Goal: Transaction & Acquisition: Download file/media

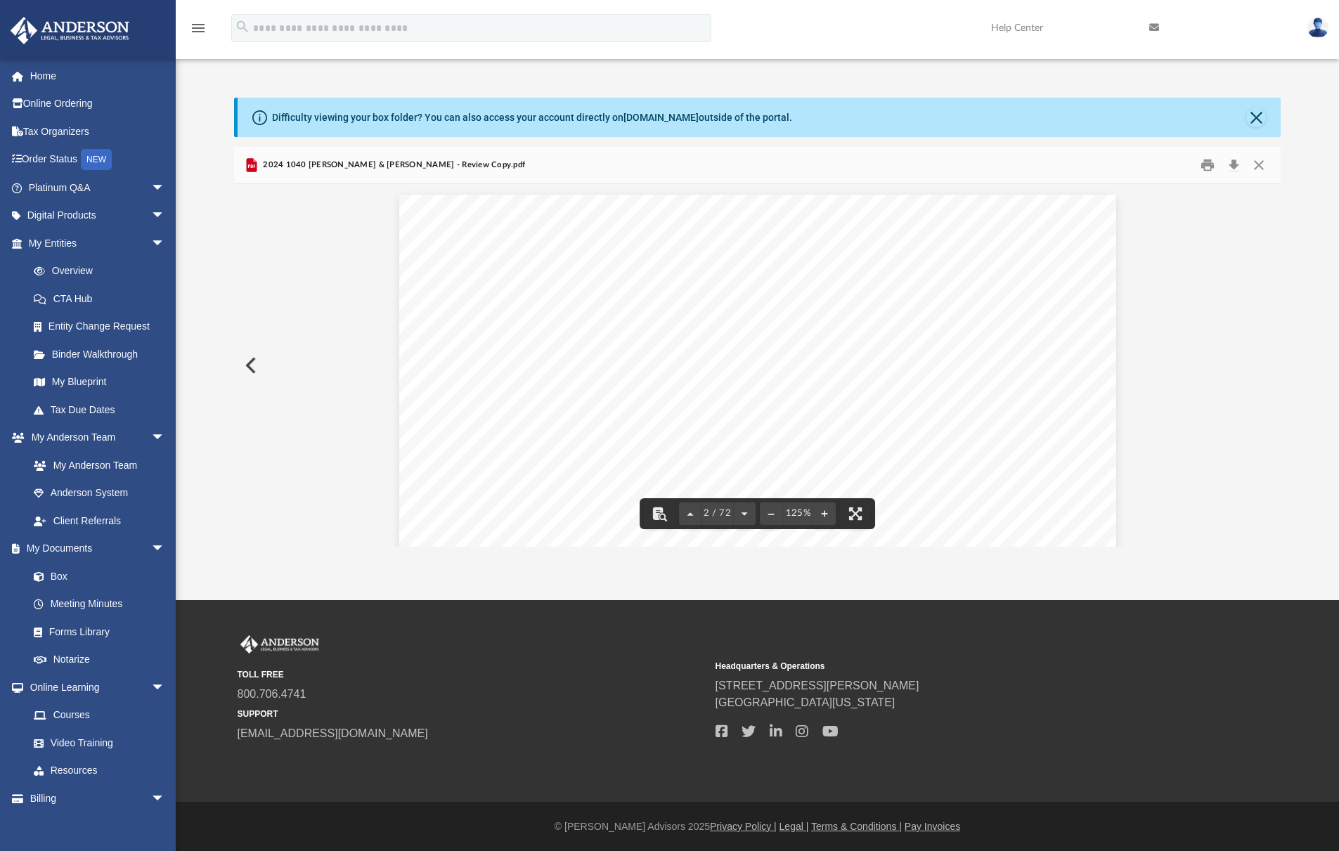
scroll to position [957, 0]
click at [1259, 112] on button "Close" at bounding box center [1256, 118] width 20 height 20
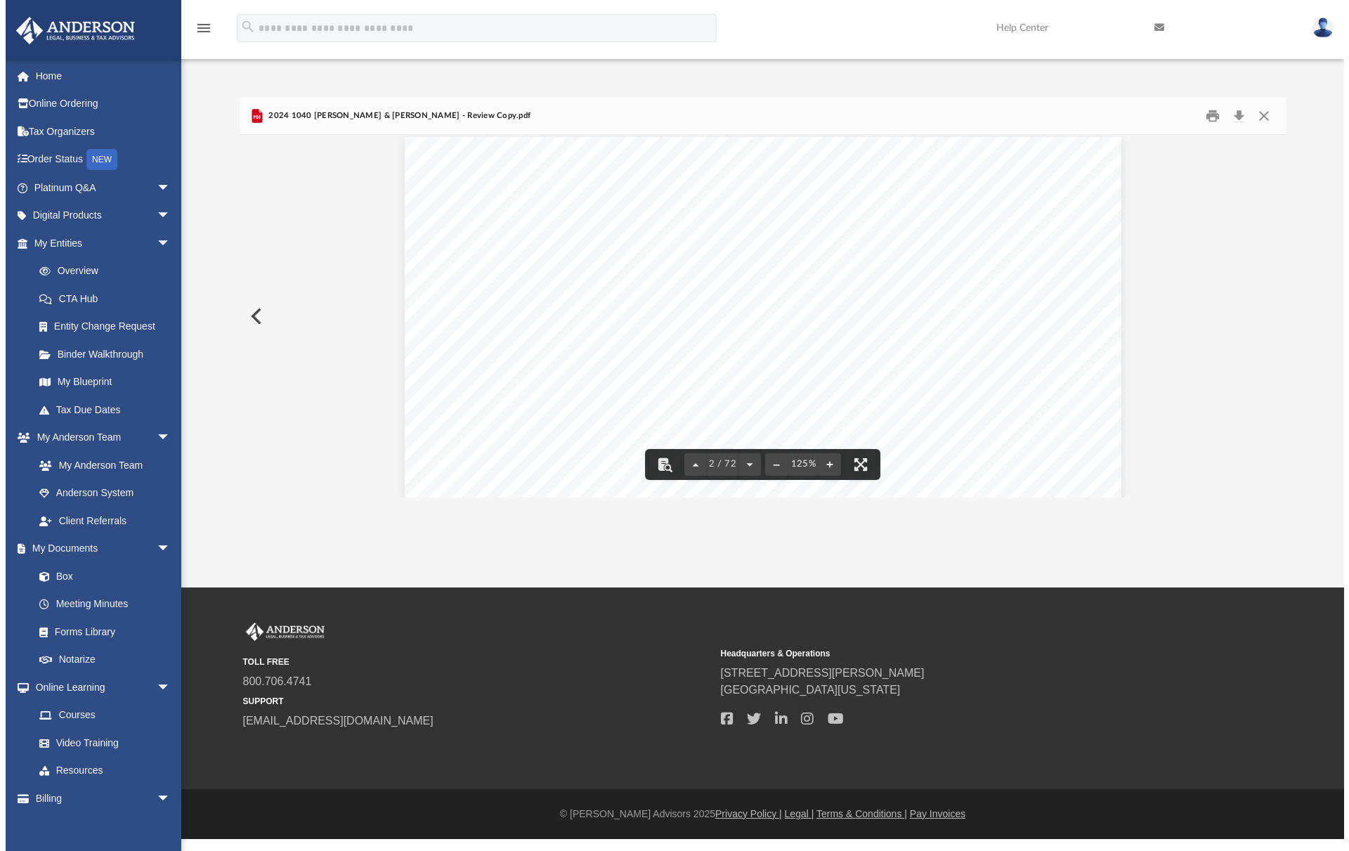
scroll to position [949, 0]
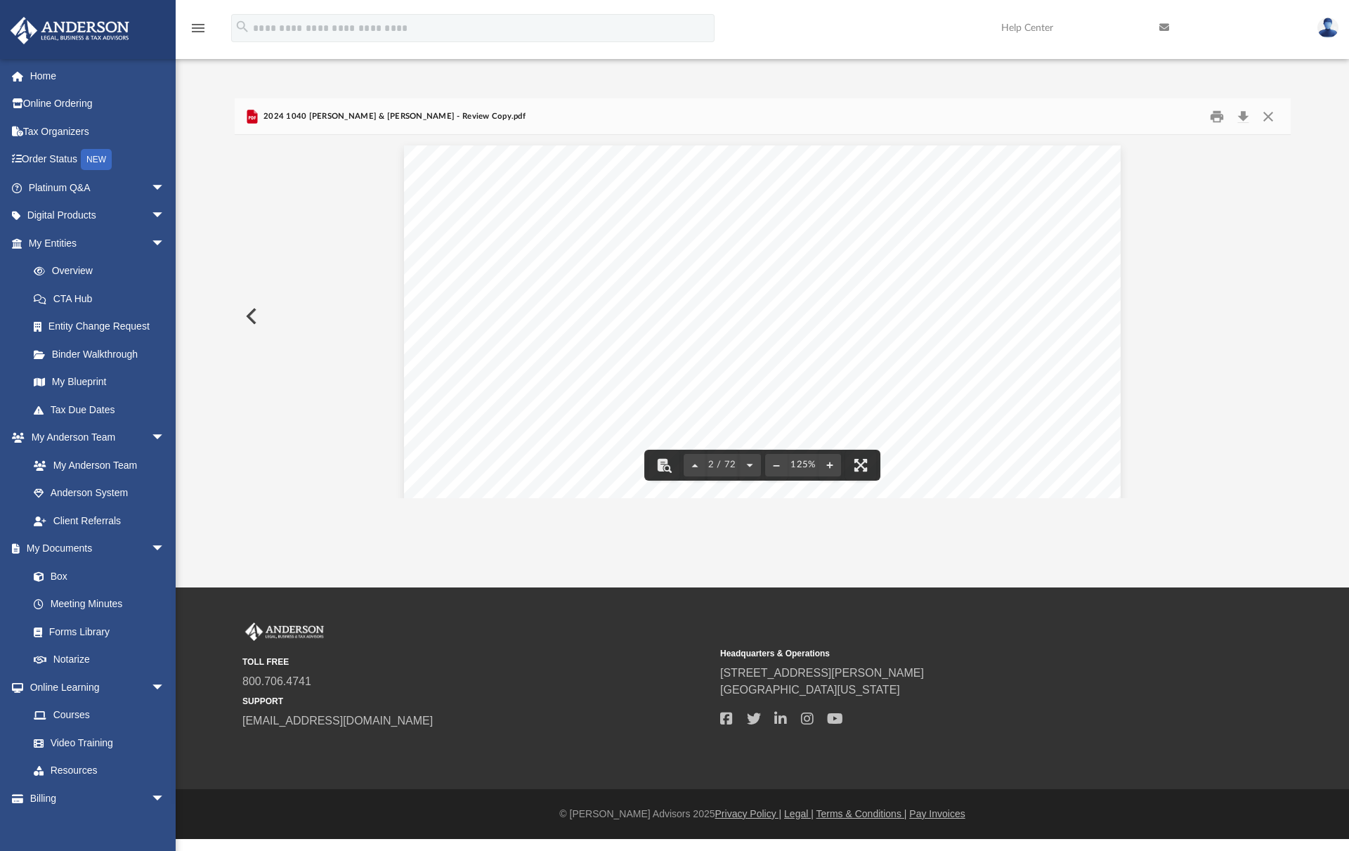
click at [1267, 109] on button "Close" at bounding box center [1268, 116] width 25 height 22
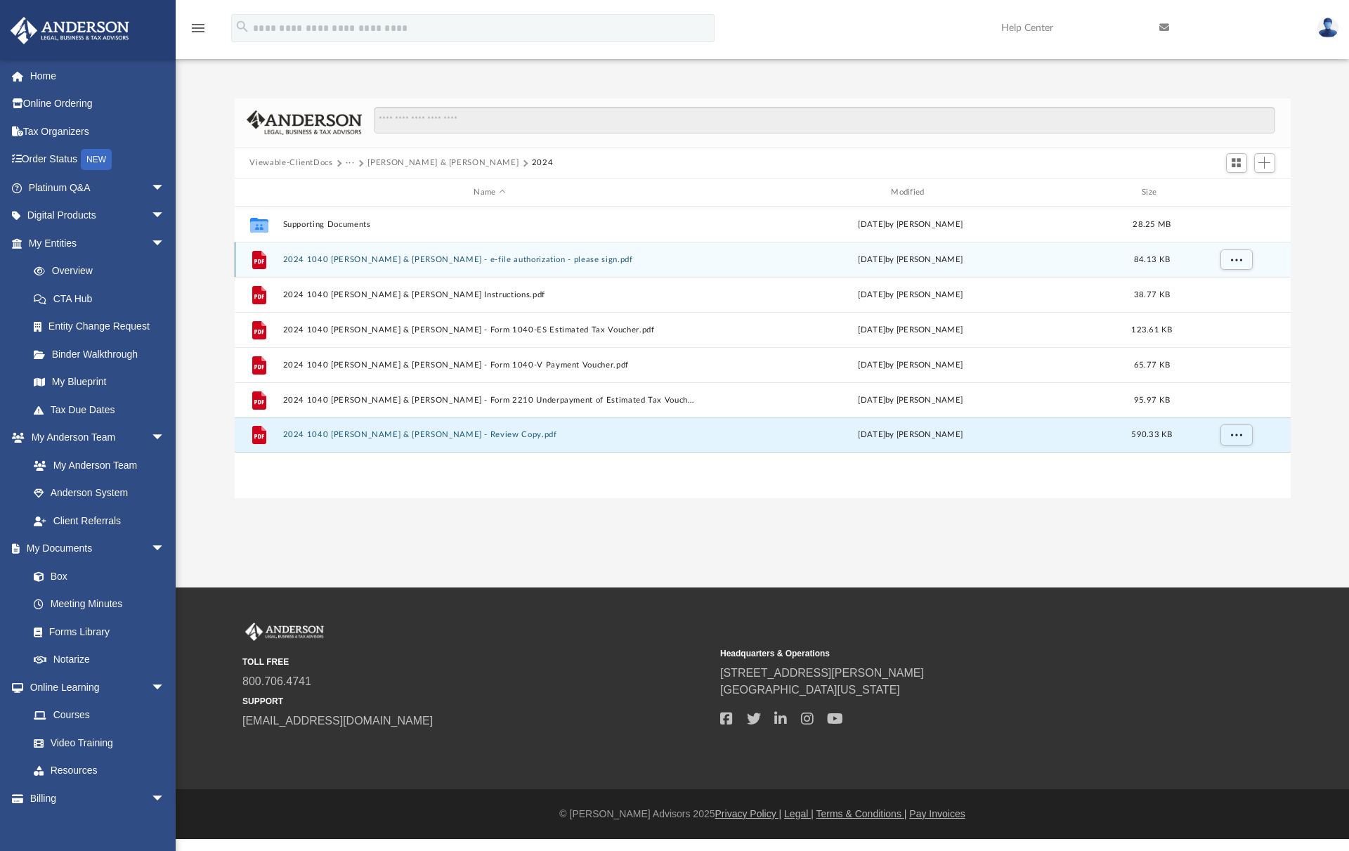
click at [591, 255] on button "2024 1040 [PERSON_NAME] & [PERSON_NAME] - e-file authorization - please sign.pdf" at bounding box center [490, 259] width 415 height 9
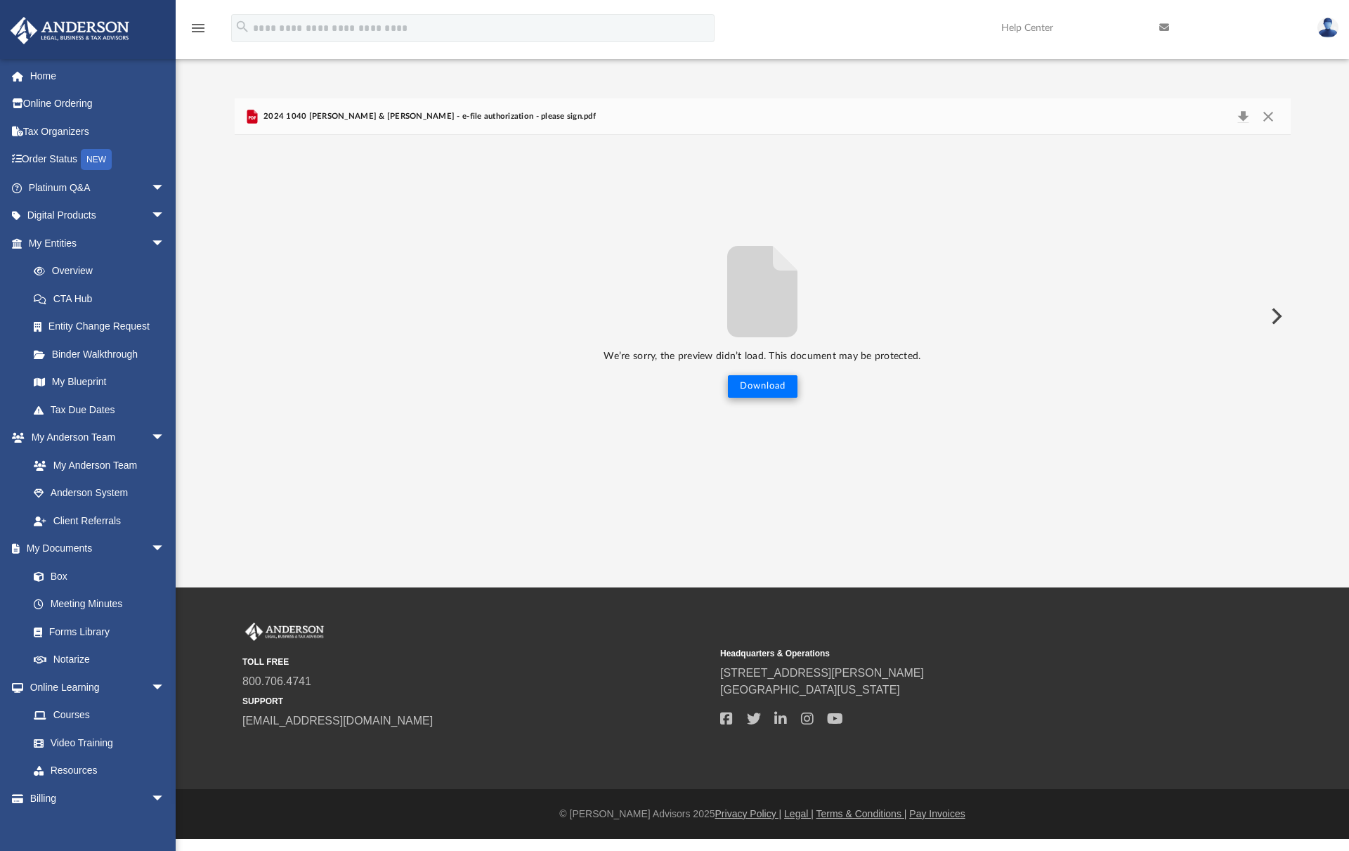
click at [760, 380] on button "Download" at bounding box center [763, 386] width 70 height 22
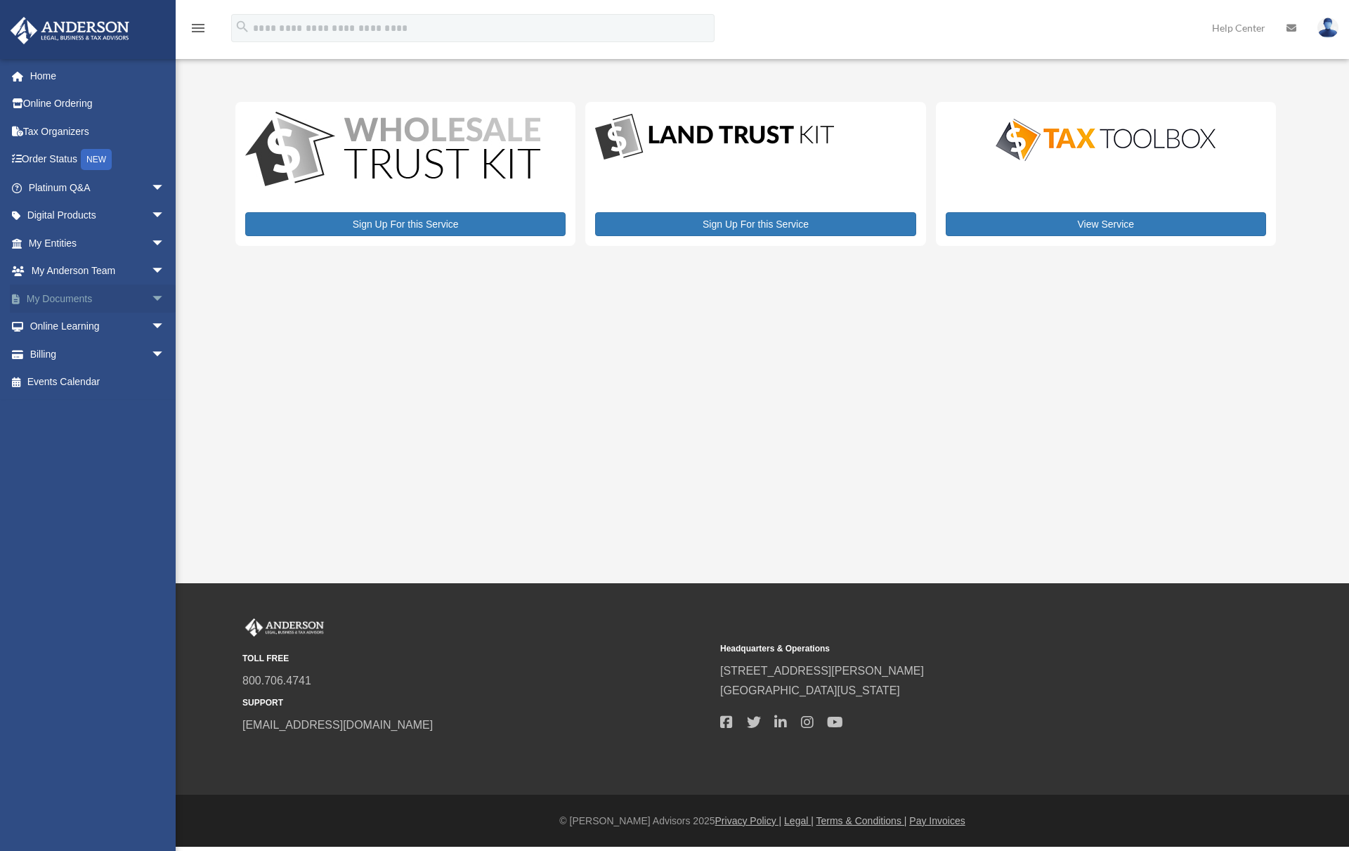
click at [88, 289] on link "My Documents arrow_drop_down" at bounding box center [98, 299] width 176 height 28
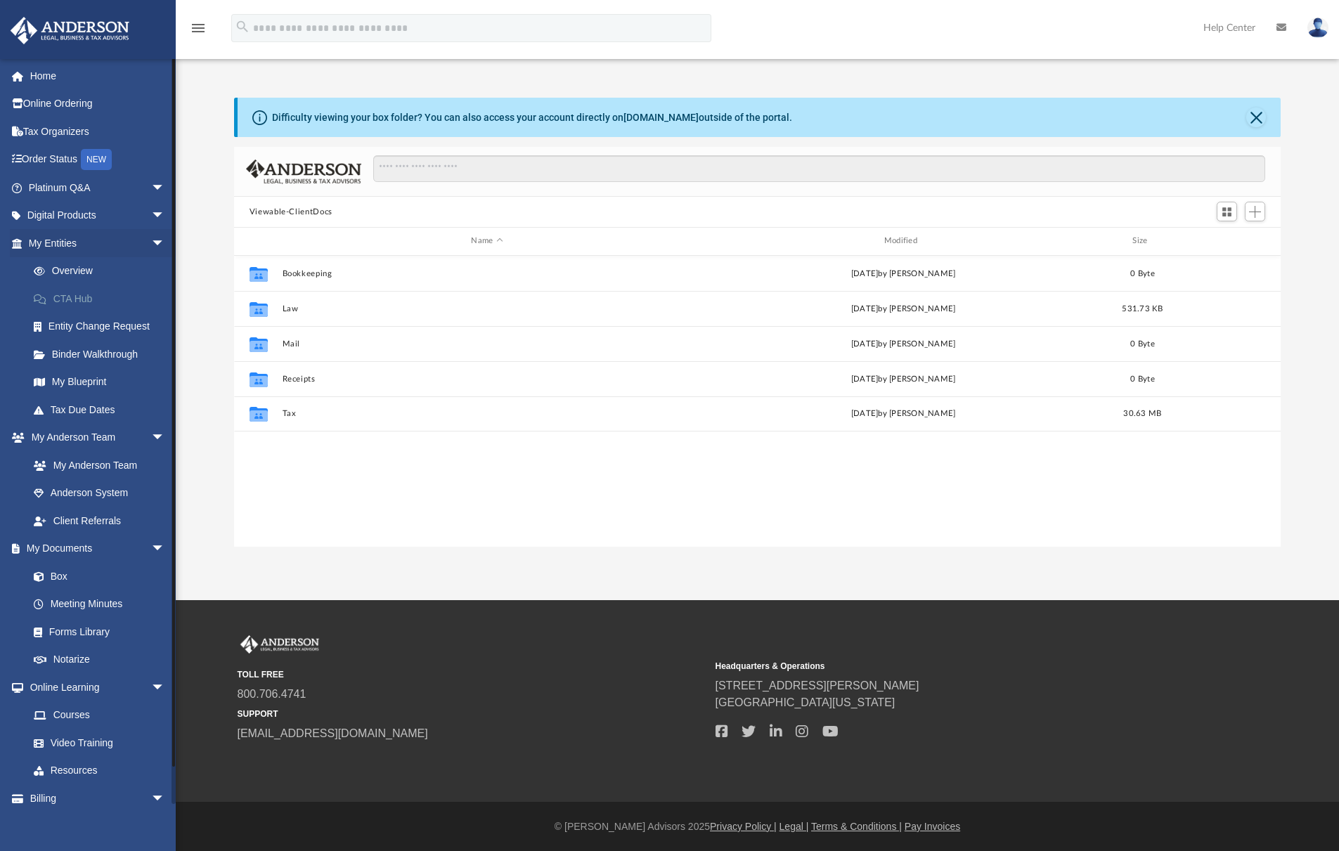
scroll to position [309, 1036]
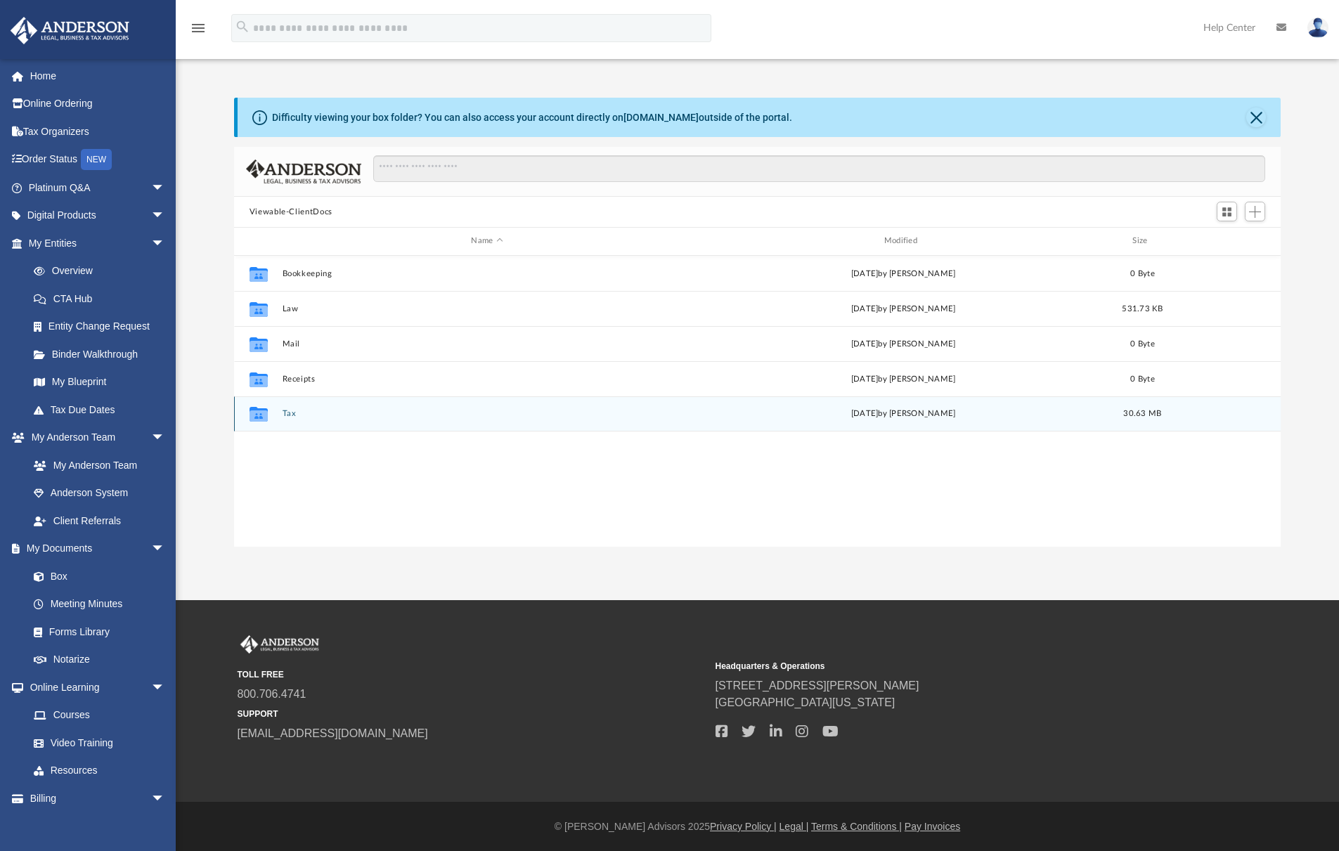
click at [294, 409] on button "Tax" at bounding box center [487, 413] width 410 height 9
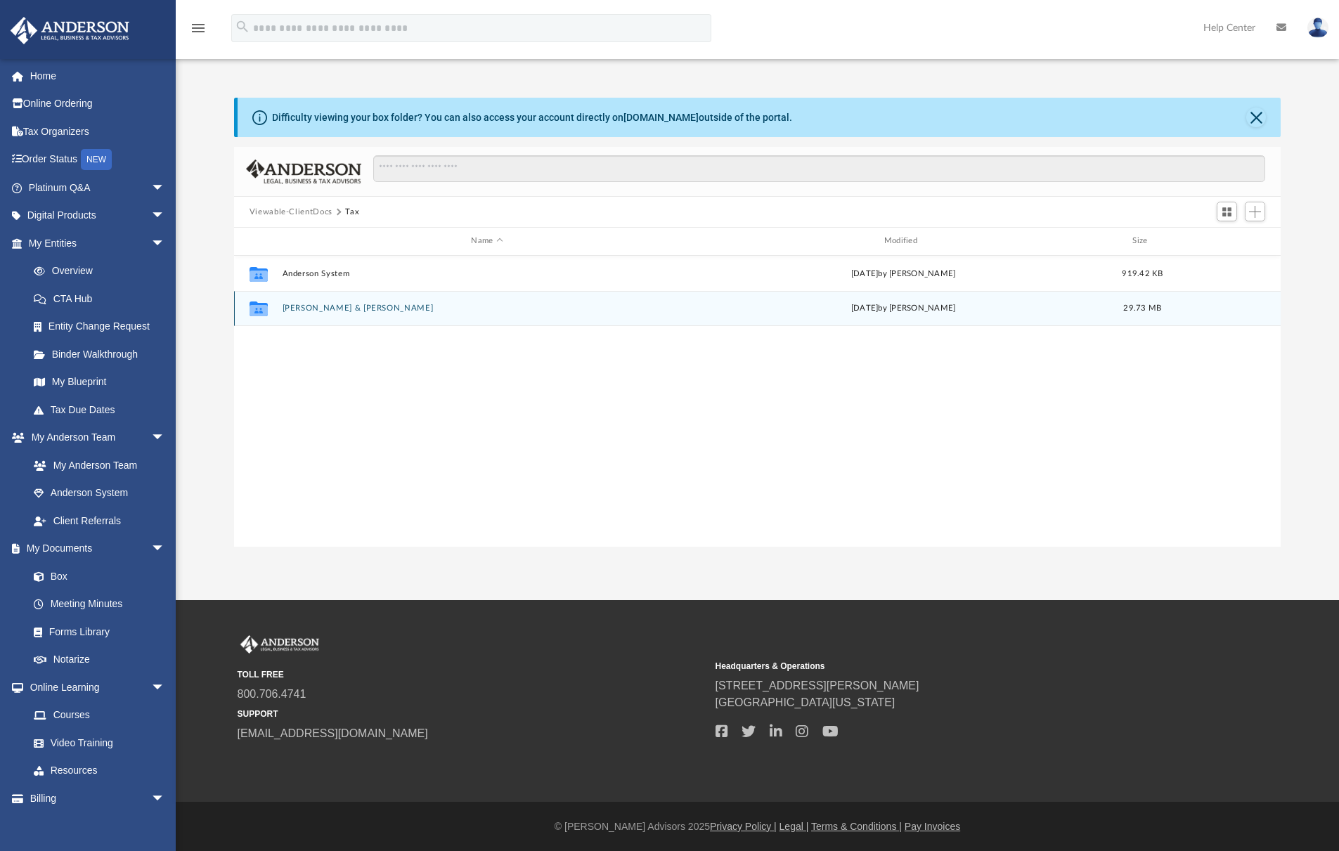
click at [379, 304] on button "[PERSON_NAME] & [PERSON_NAME]" at bounding box center [487, 308] width 410 height 9
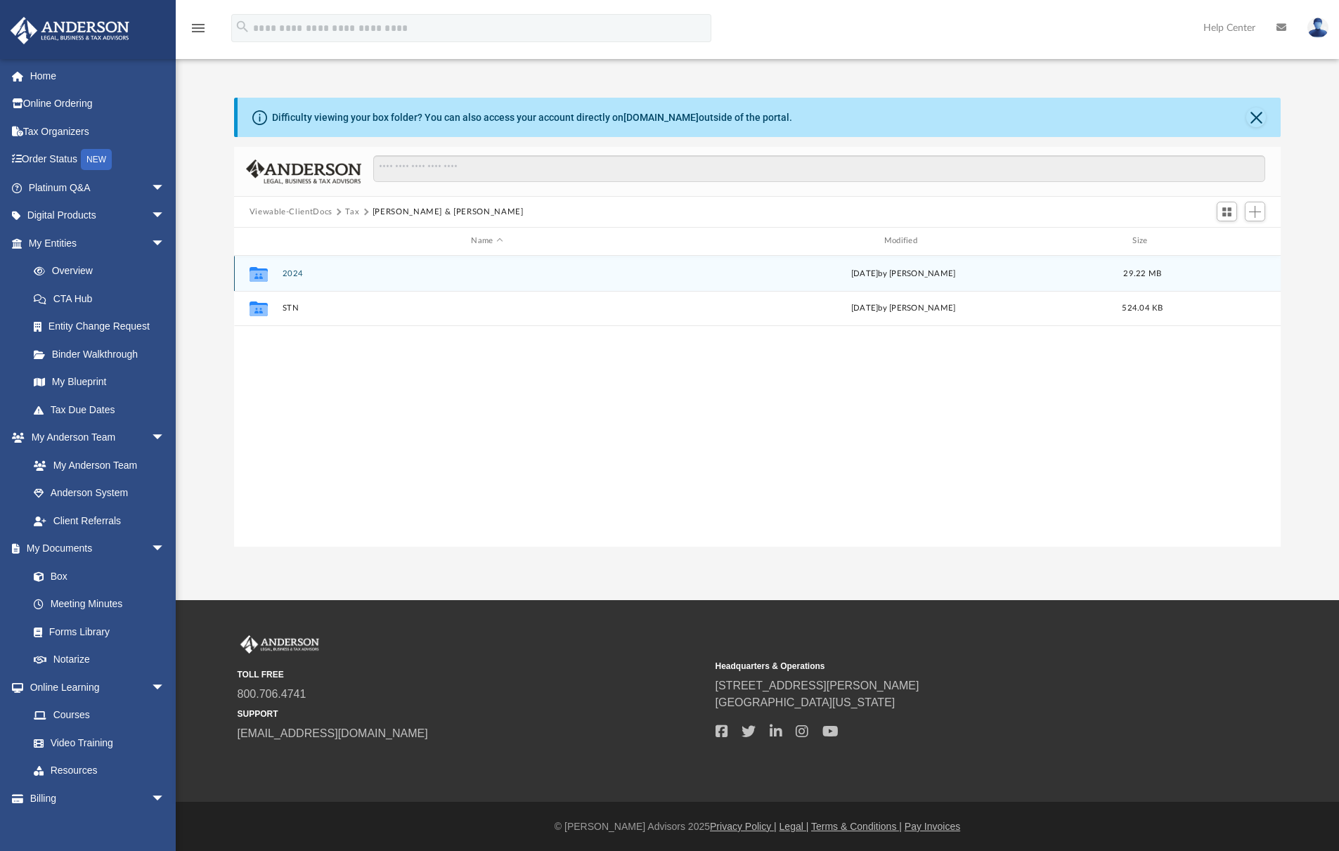
click at [295, 271] on button "2024" at bounding box center [487, 273] width 410 height 9
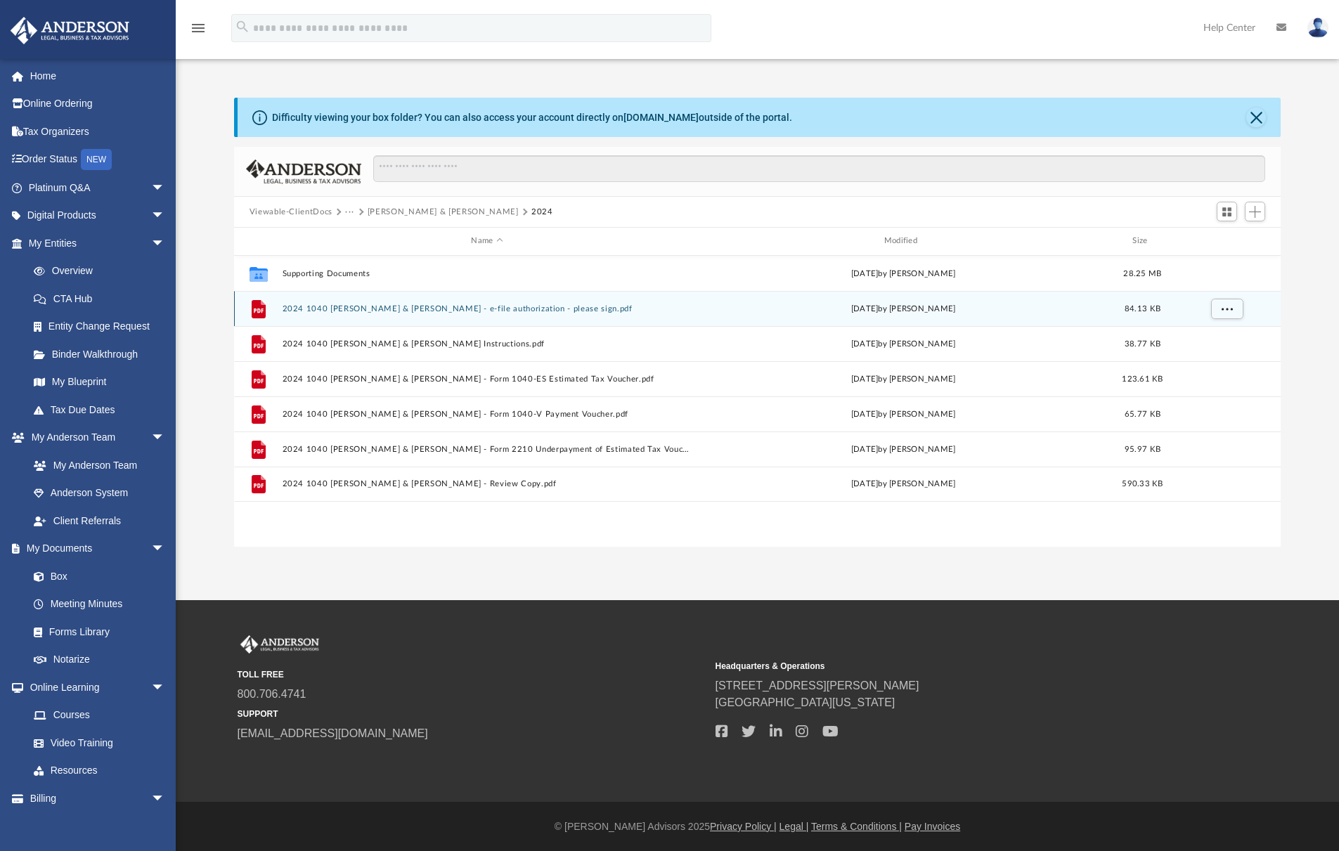
click at [483, 311] on button "2024 1040 [PERSON_NAME] & [PERSON_NAME] - e-file authorization - please sign.pdf" at bounding box center [487, 308] width 410 height 9
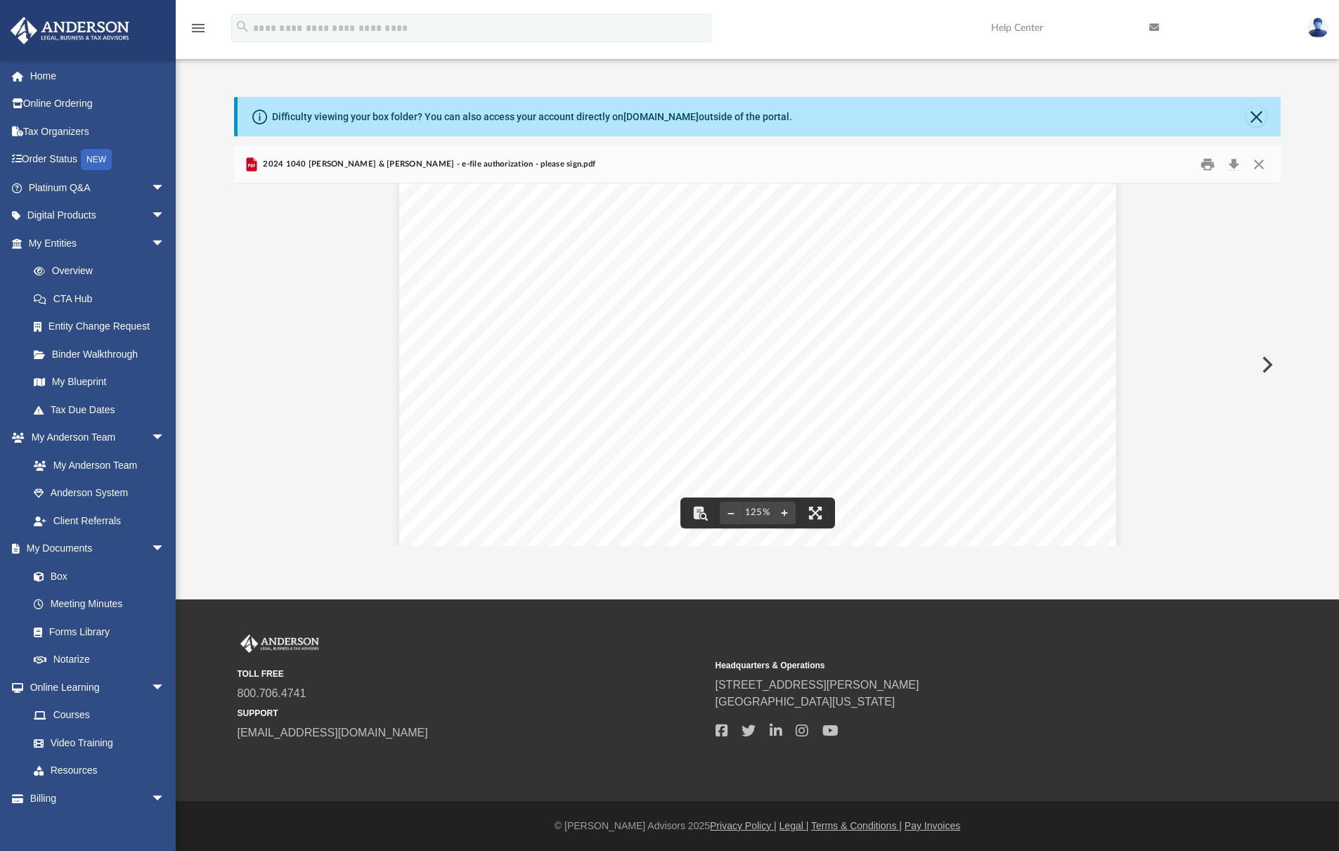
scroll to position [441, 0]
click at [664, 275] on div "(Rev. January 2021) 419995 04-01-24 Social security number Spouse's social secu…" at bounding box center [757, 217] width 717 height 928
click at [665, 278] on div "(Rev. January 2021) 419995 04-01-24 Social security number Spouse's social secu…" at bounding box center [757, 217] width 717 height 928
